Goal: Navigation & Orientation: Find specific page/section

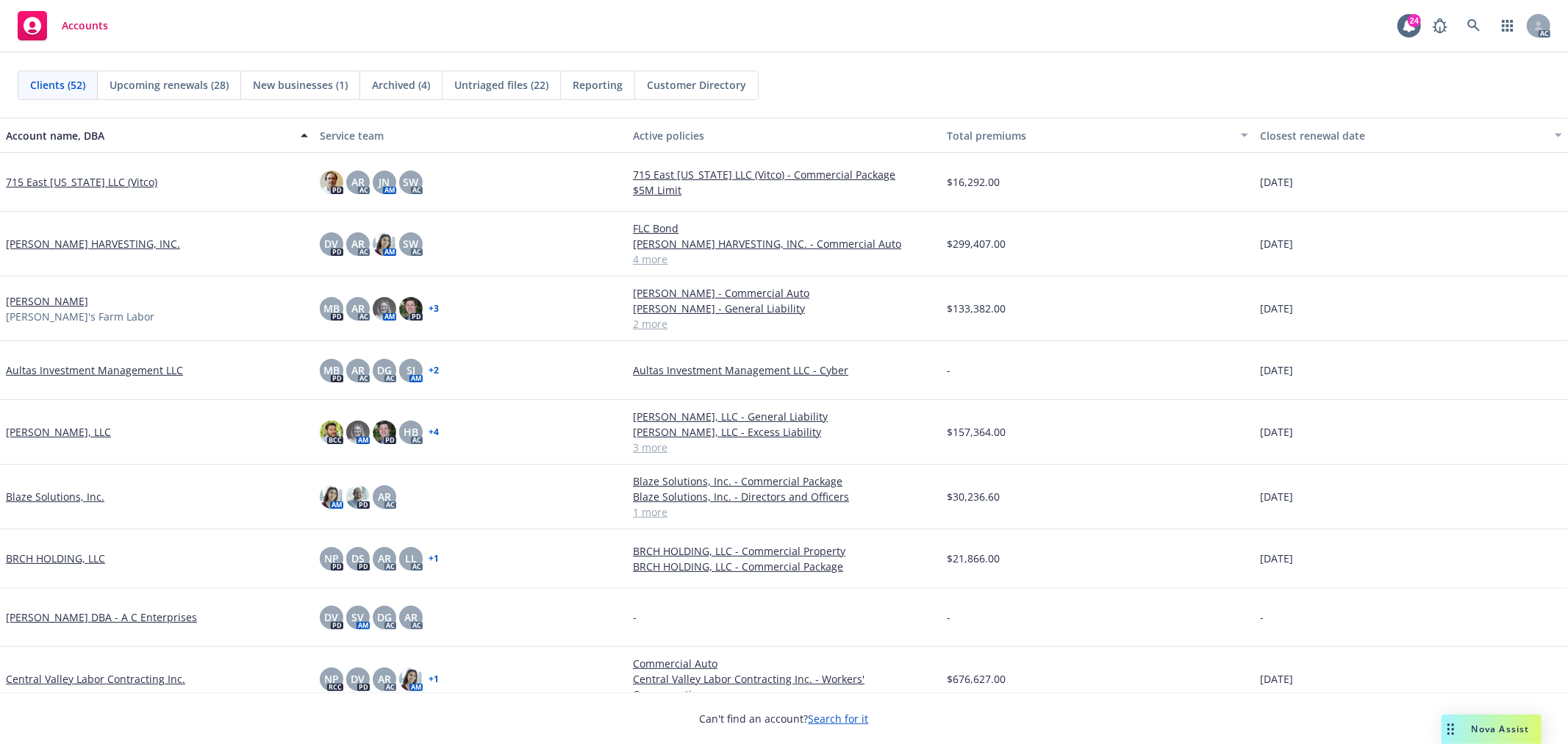
click at [369, 33] on div "Accounts 24 AC" at bounding box center [784, 27] width 1568 height 53
